Goal: Transaction & Acquisition: Purchase product/service

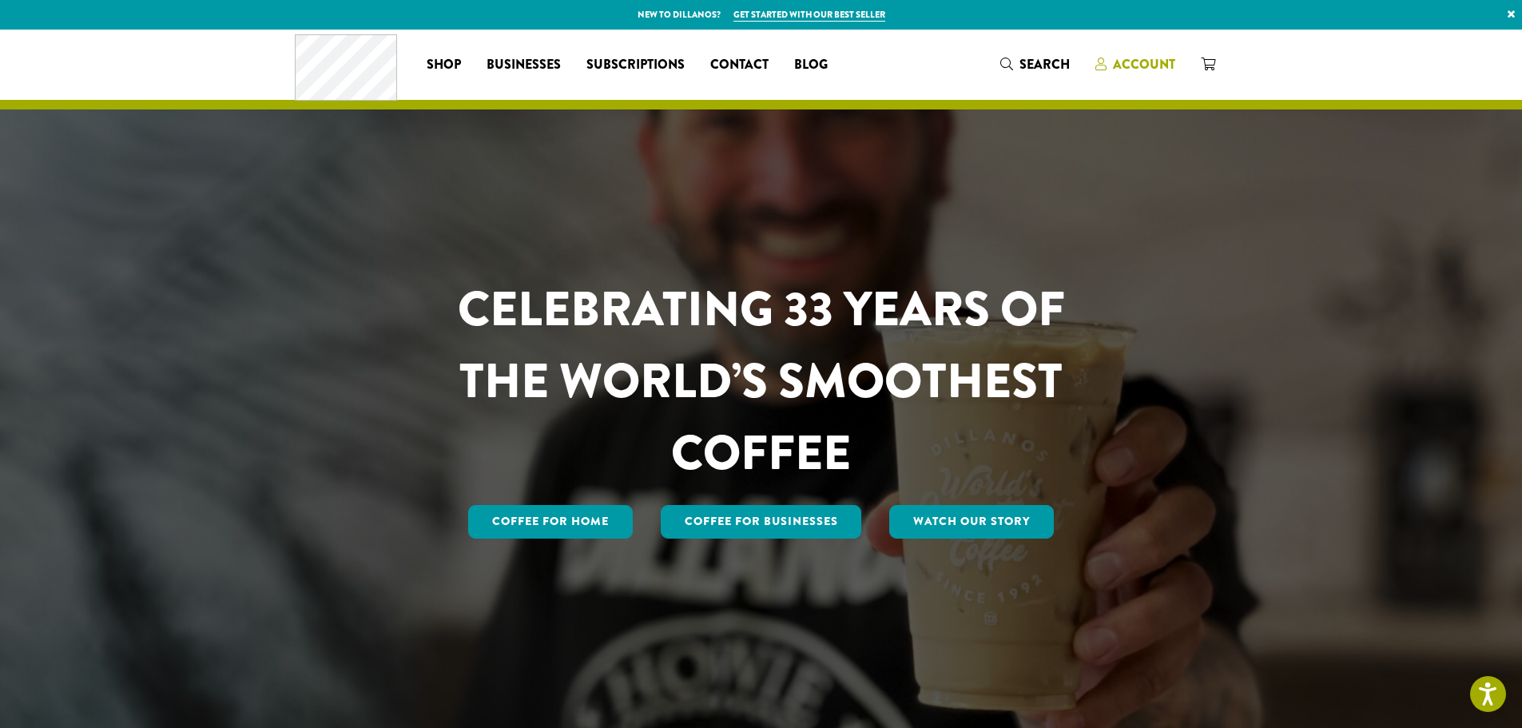
click at [1152, 65] on span "Account" at bounding box center [1144, 64] width 62 height 18
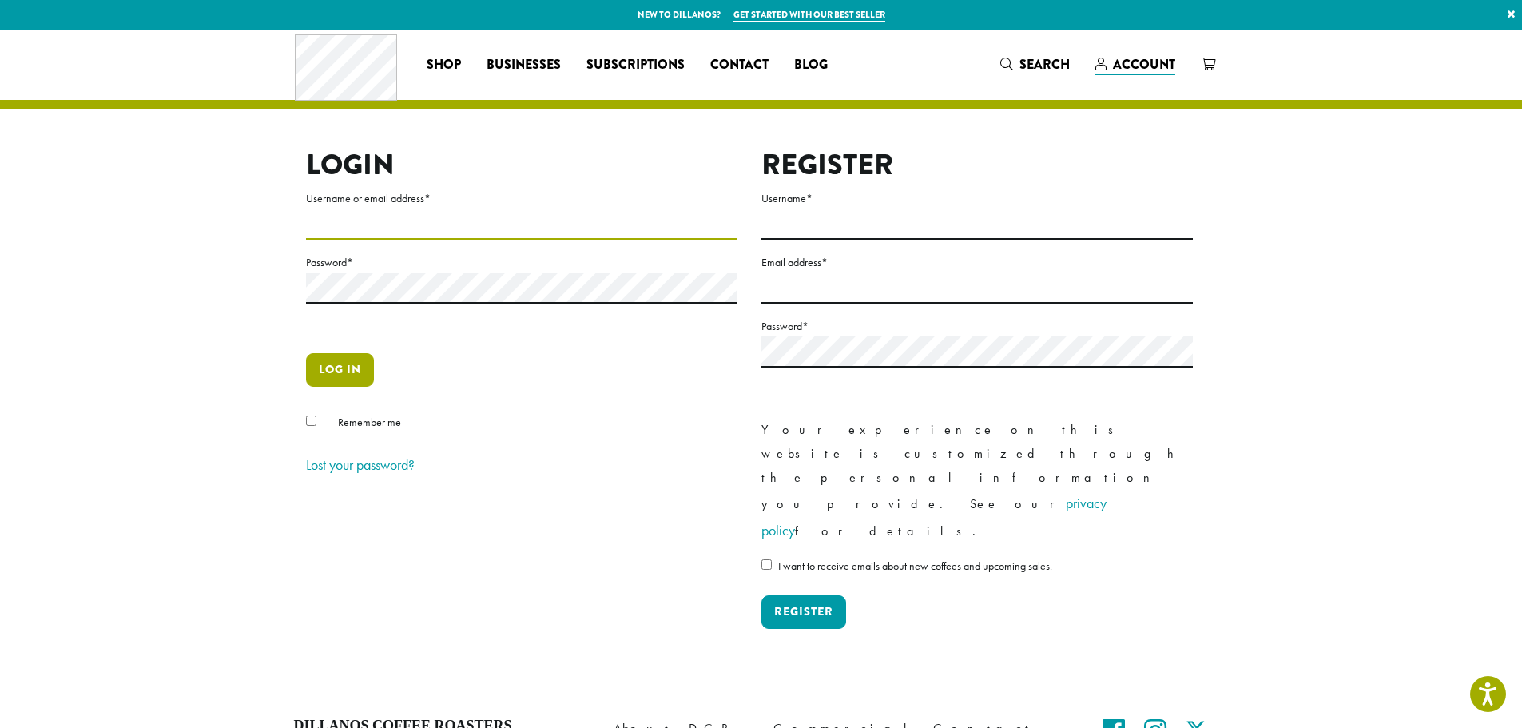
type input "**********"
click at [333, 364] on button "Log in" at bounding box center [340, 370] width 68 height 34
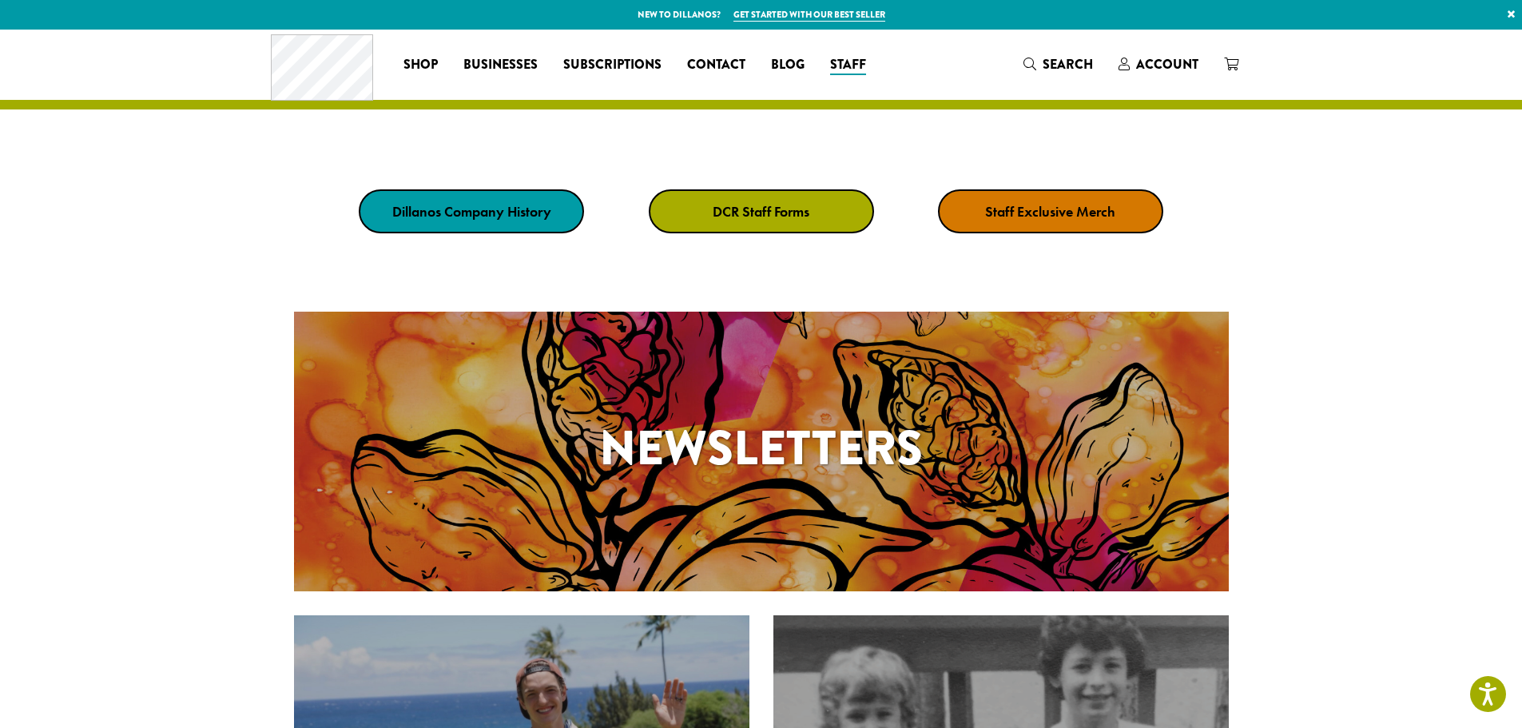
click at [1024, 207] on strong "Staff Exclusive Merch" at bounding box center [1050, 211] width 130 height 18
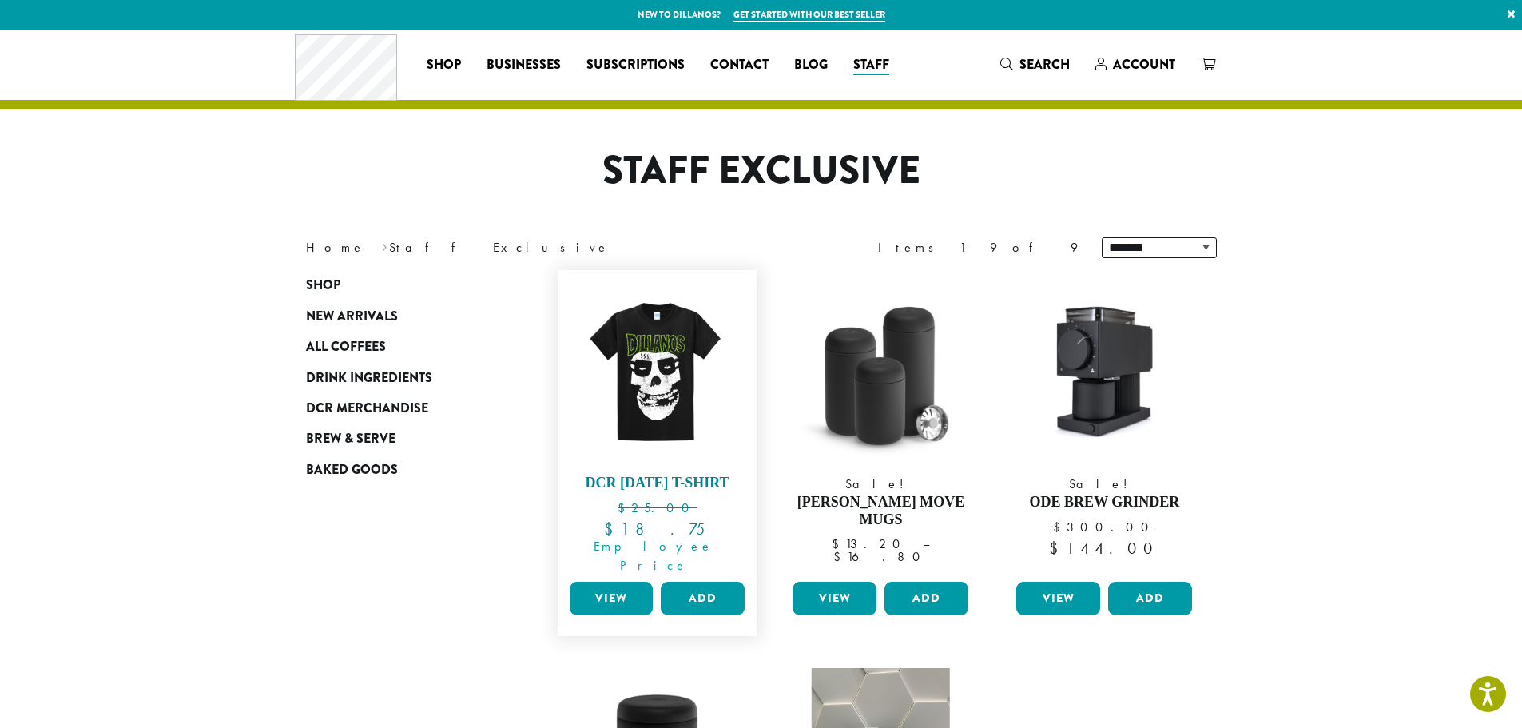
click at [655, 482] on h4 "DCR [DATE] T-Shirt" at bounding box center [658, 484] width 184 height 18
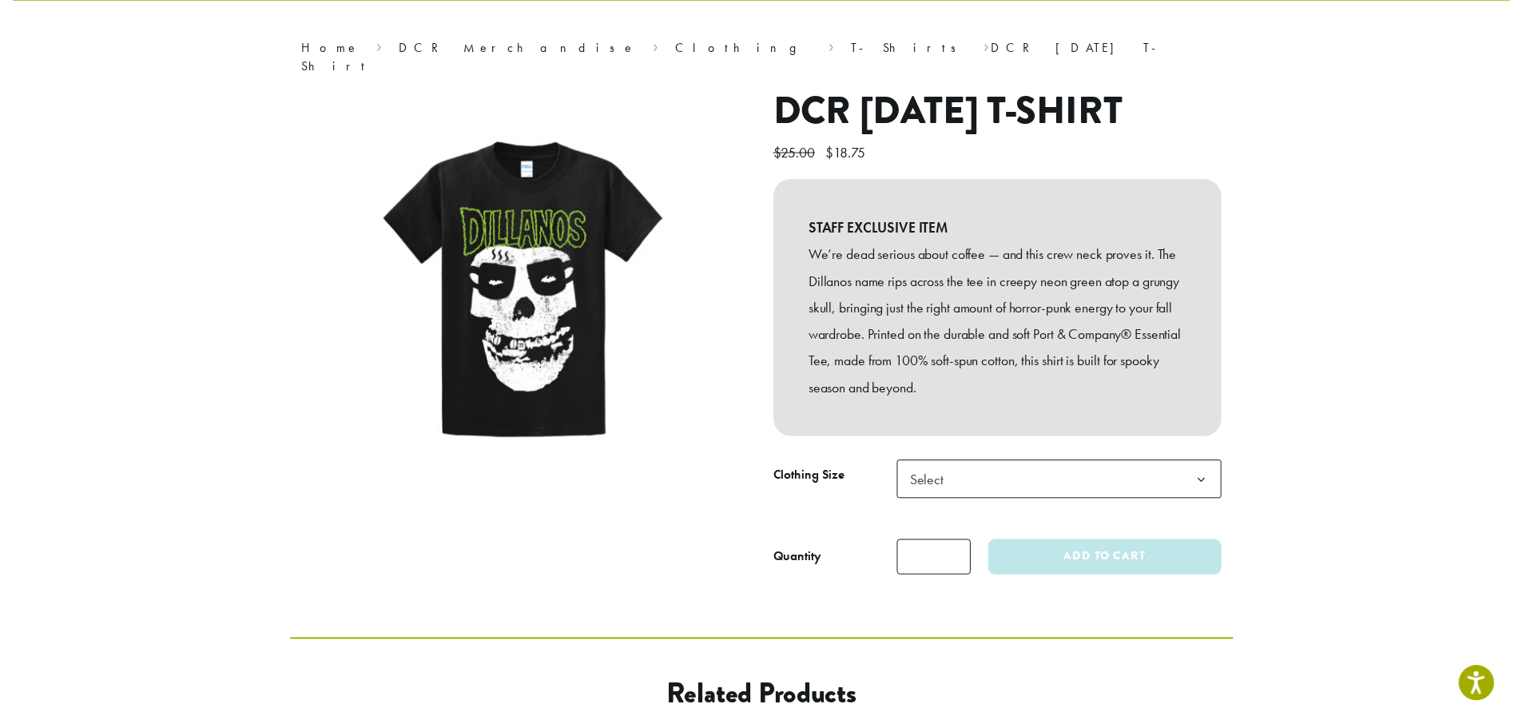
scroll to position [80, 0]
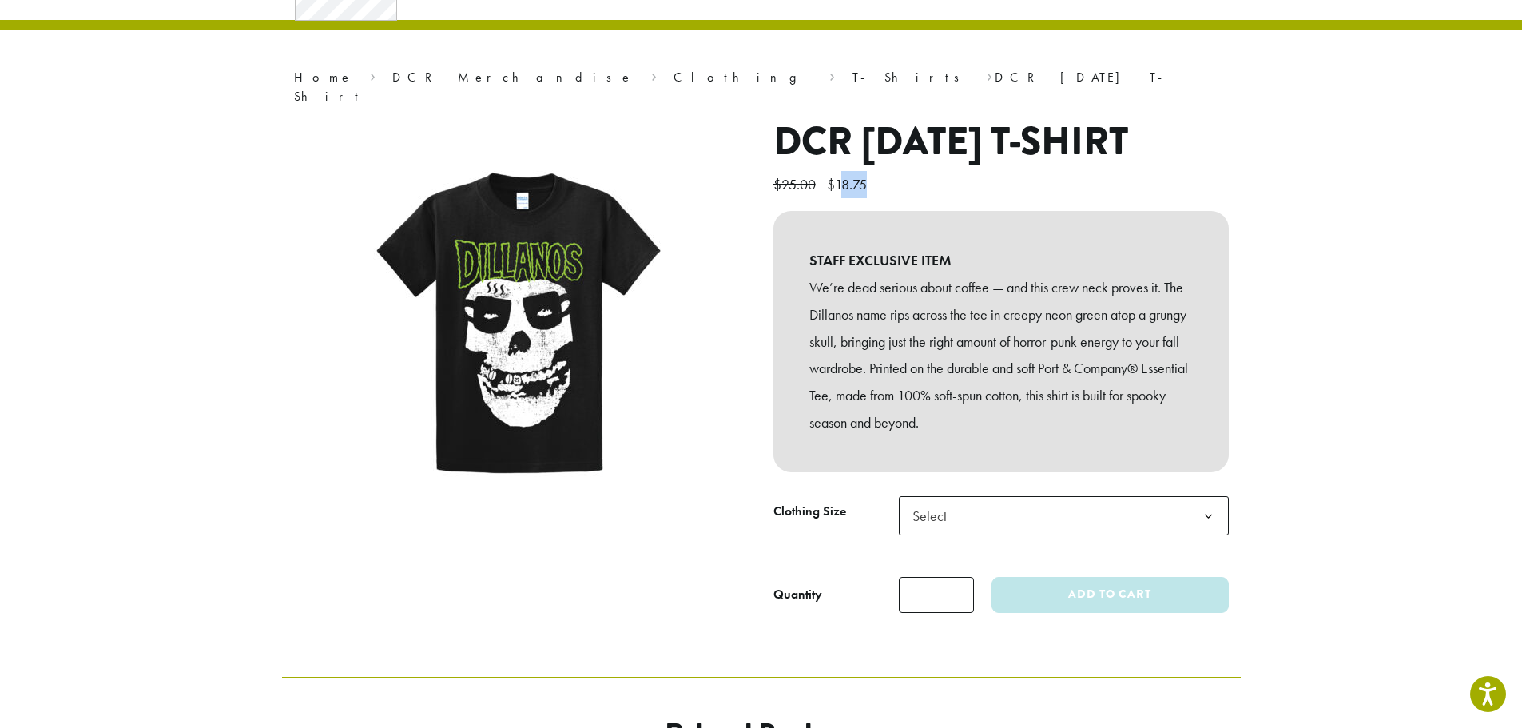
drag, startPoint x: 845, startPoint y: 212, endPoint x: 905, endPoint y: 212, distance: 59.1
click at [905, 198] on p "$ 25.00 Original price was: $25.00. $ 18.75 Current price is: $18.75." at bounding box center [1001, 184] width 455 height 27
click at [973, 535] on span "Select" at bounding box center [1064, 515] width 330 height 39
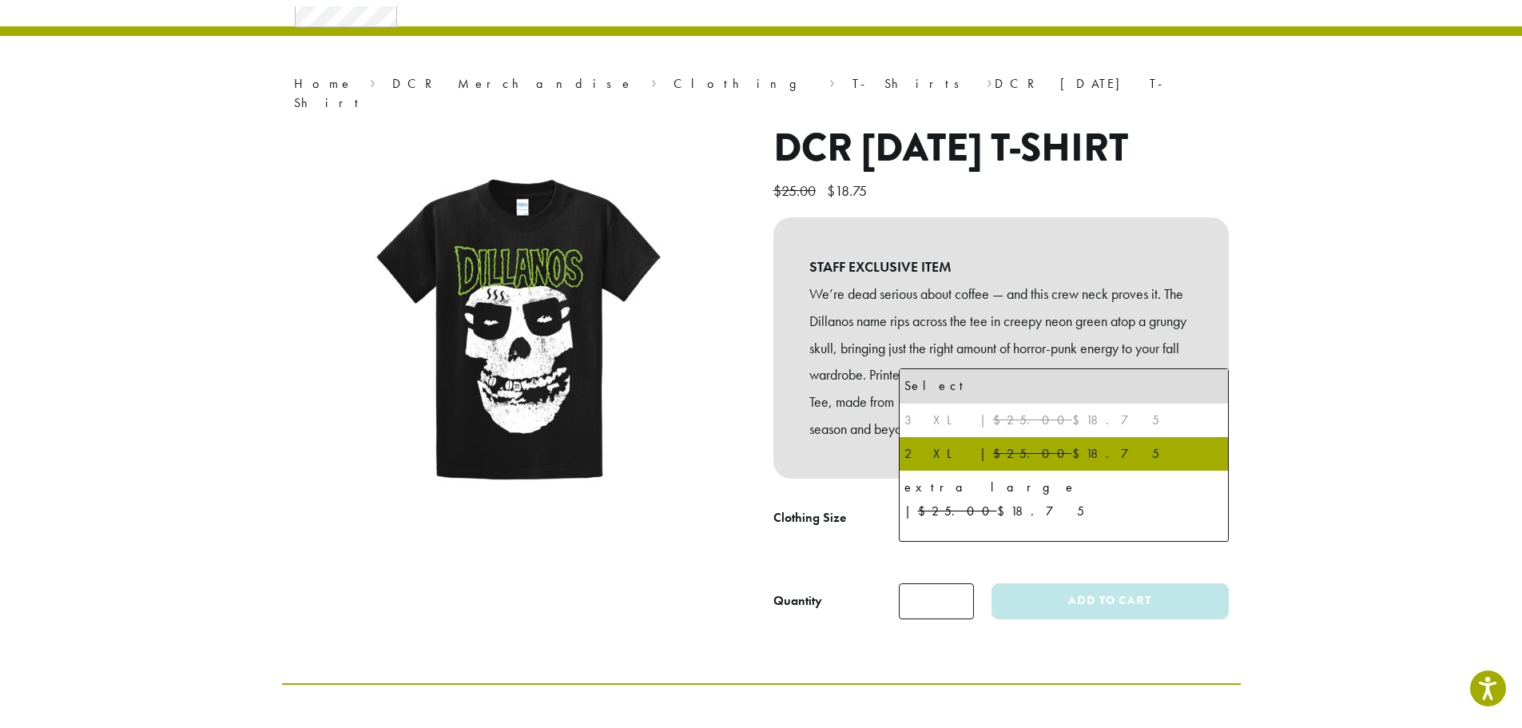
scroll to position [76, 0]
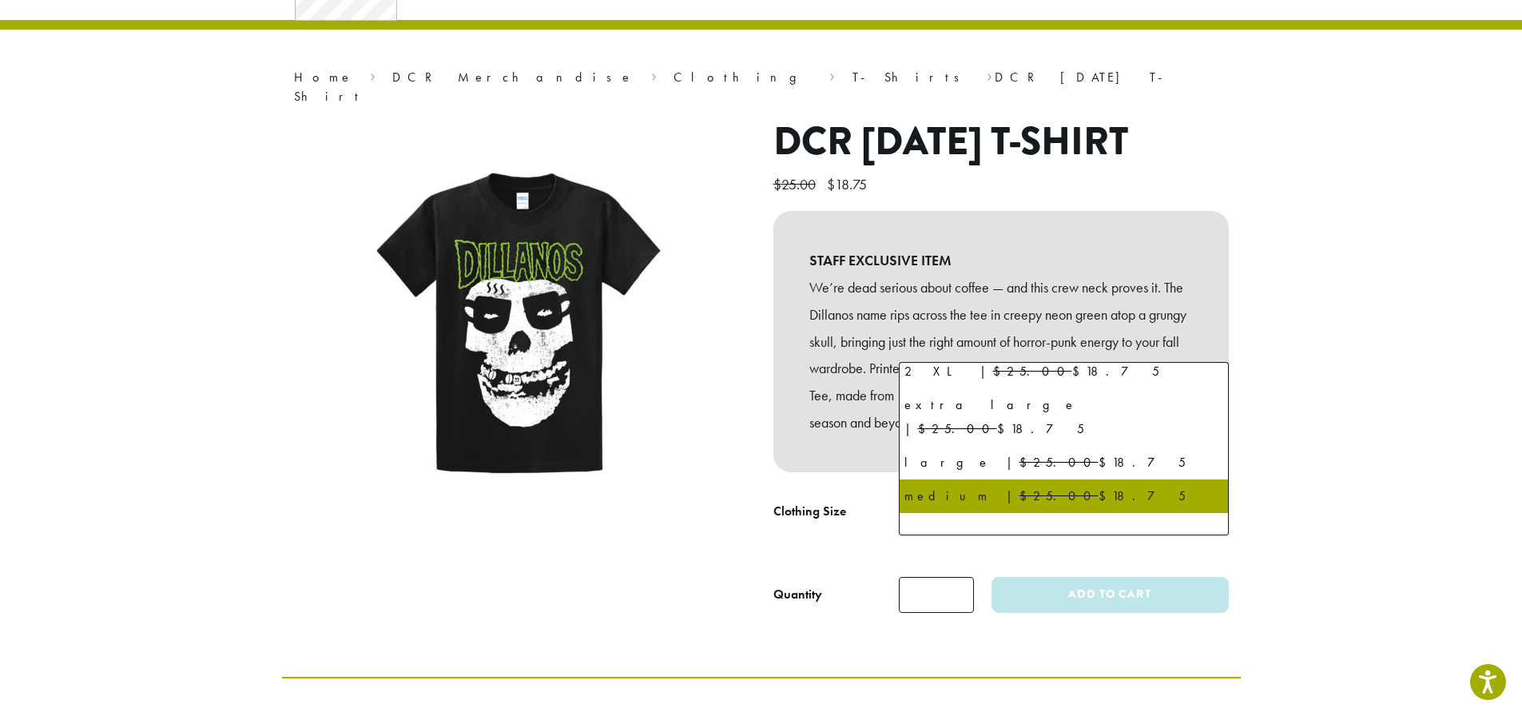
click at [774, 523] on label "Clothing Size" at bounding box center [836, 511] width 125 height 23
click at [898, 496] on select "**********" at bounding box center [898, 495] width 1 height 1
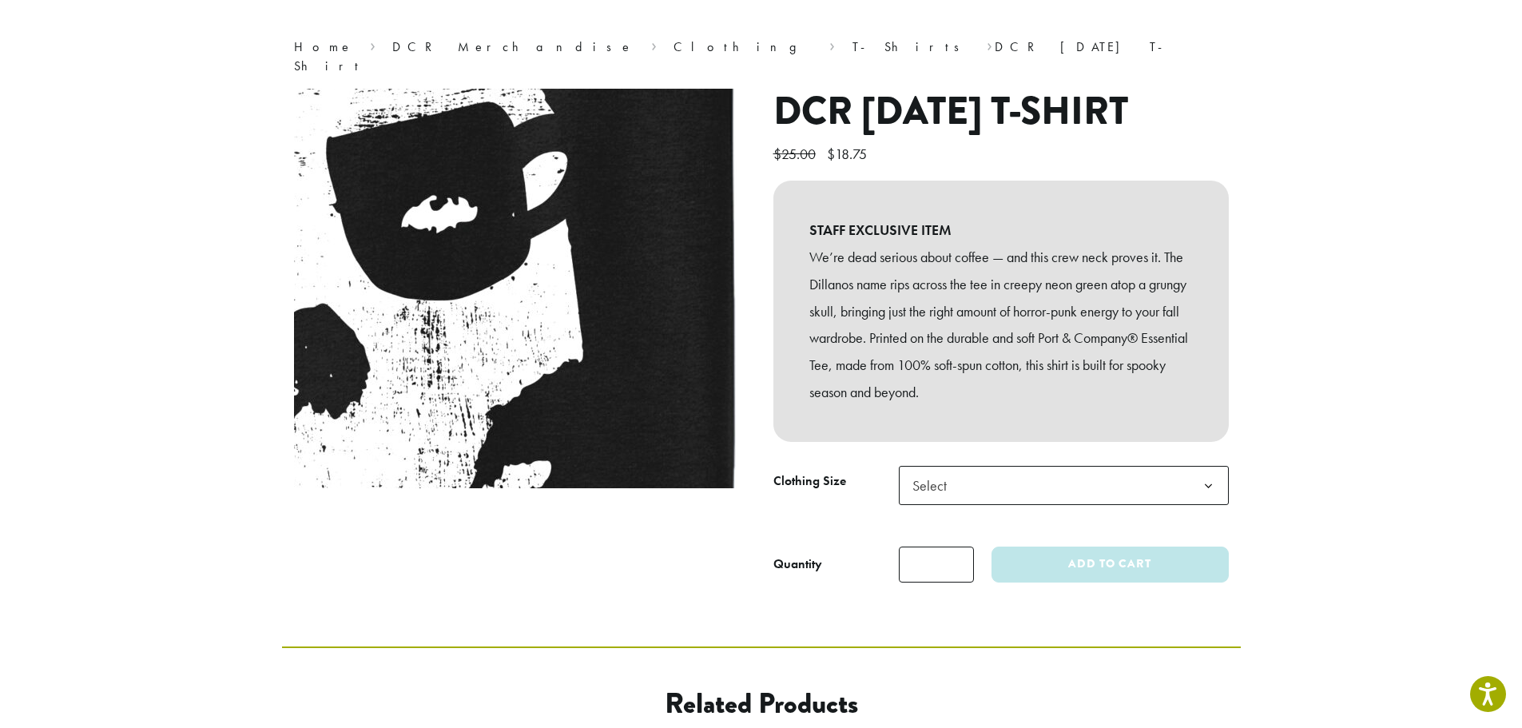
scroll to position [80, 0]
